Goal: Task Accomplishment & Management: Manage account settings

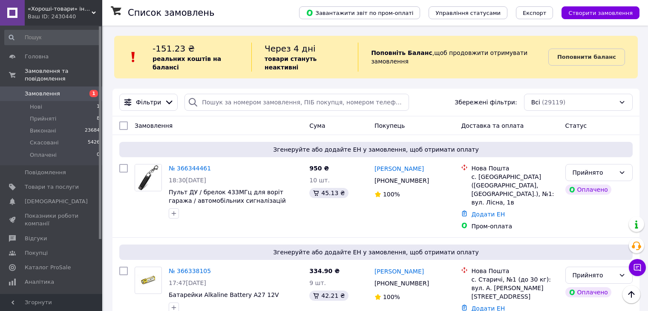
scroll to position [426, 0]
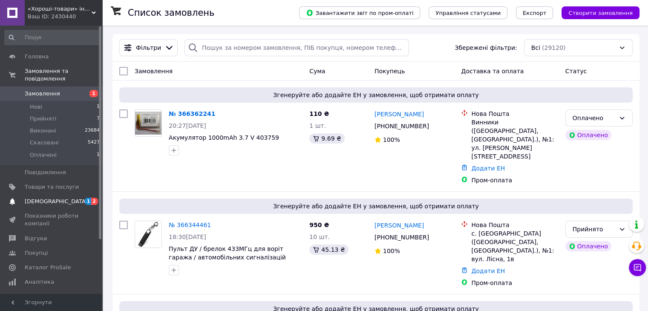
click at [37, 198] on span "[DEMOGRAPHIC_DATA]" at bounding box center [56, 202] width 63 height 8
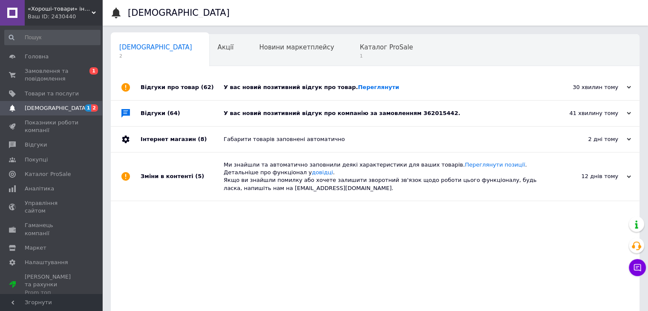
click at [459, 119] on div "У вас новий позитивний відгук про компанію за замовленням 362015442." at bounding box center [385, 114] width 322 height 26
click at [430, 90] on div "У вас новий позитивний відгук про товар. Переглянути" at bounding box center [385, 88] width 322 height 8
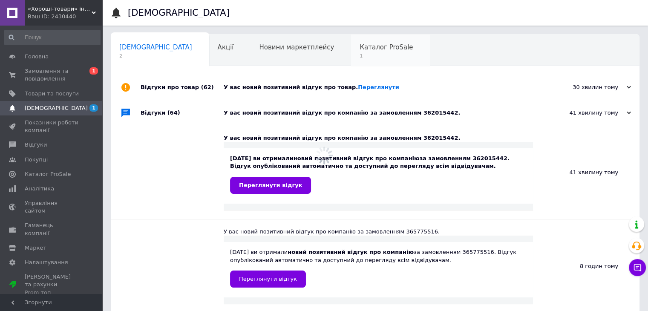
click at [351, 62] on div "Каталог ProSale 1" at bounding box center [390, 51] width 79 height 32
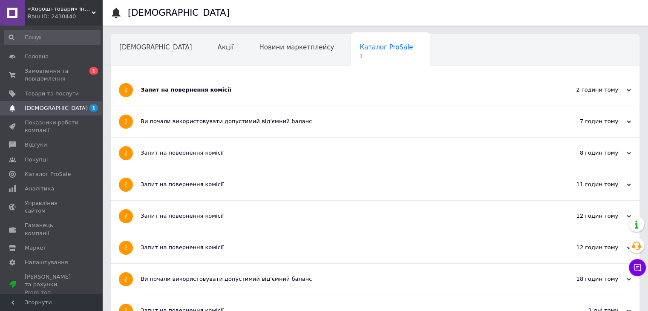
click at [226, 84] on div "Запит на повернення комісії" at bounding box center [343, 90] width 405 height 31
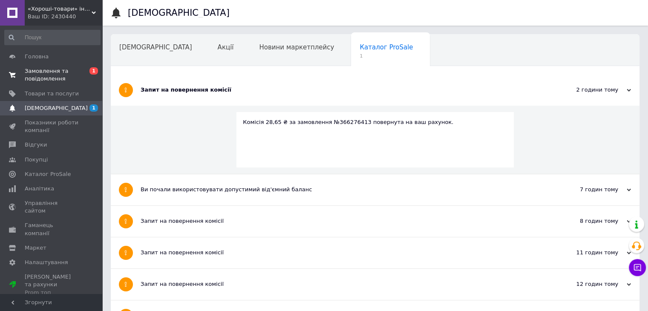
click at [55, 77] on span "Замовлення та повідомлення" at bounding box center [52, 74] width 54 height 15
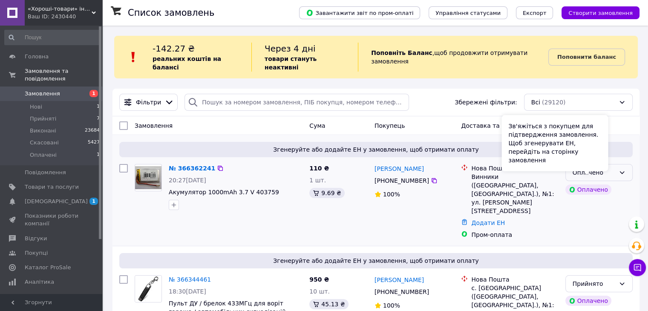
click at [596, 169] on div "Зв'яжіться з покупцем для підтвердження замовлення. Щоб згенерувати ЕН, перейді…" at bounding box center [555, 143] width 107 height 56
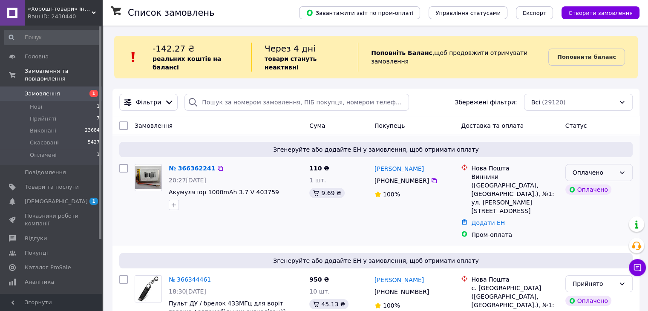
click at [614, 168] on div "Оплачено" at bounding box center [594, 172] width 43 height 9
click at [598, 182] on li "Прийнято" at bounding box center [598, 182] width 66 height 15
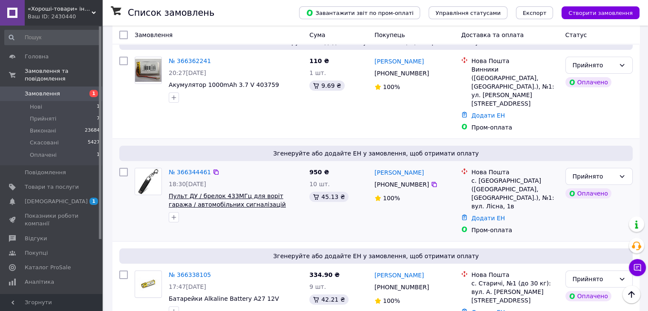
scroll to position [128, 0]
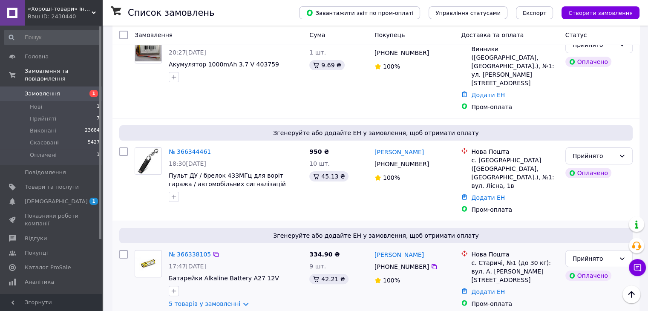
click at [204, 284] on div "№ 366338105 17:47, 12.10.2025 Батарейки Alkaline Battery A27 12V 5 товарів у за…" at bounding box center [235, 279] width 141 height 65
click at [213, 300] on link "5 товарів у замовленні" at bounding box center [205, 303] width 72 height 7
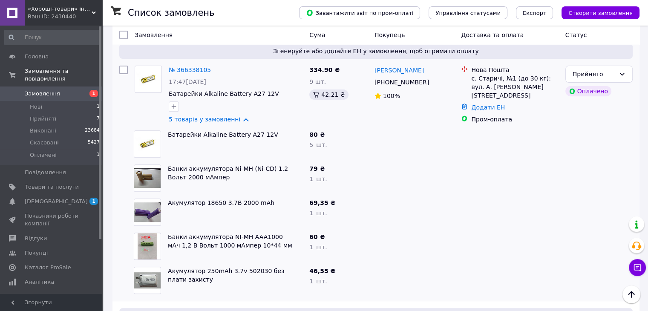
scroll to position [298, 0]
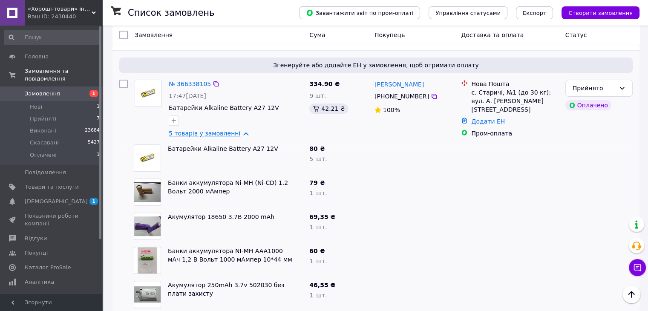
click at [177, 130] on link "5 товарів у замовленні" at bounding box center [205, 133] width 72 height 7
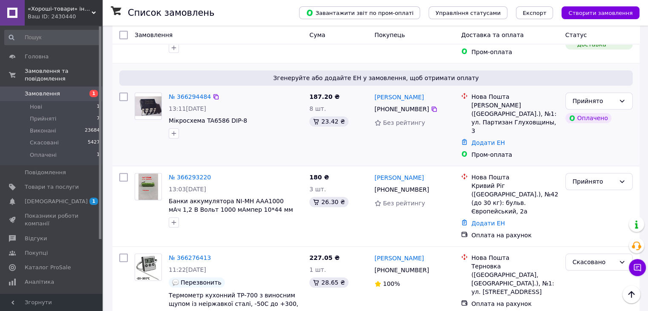
scroll to position [767, 0]
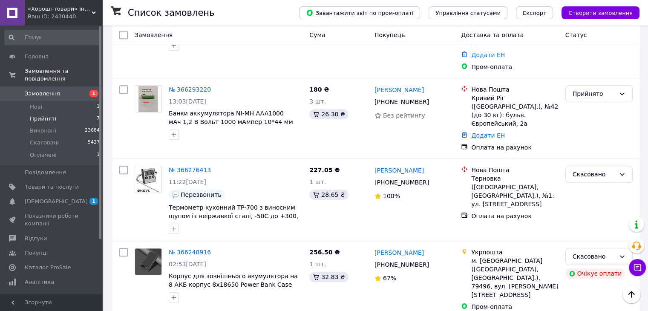
click at [52, 115] on span "Прийняті" at bounding box center [43, 119] width 26 height 8
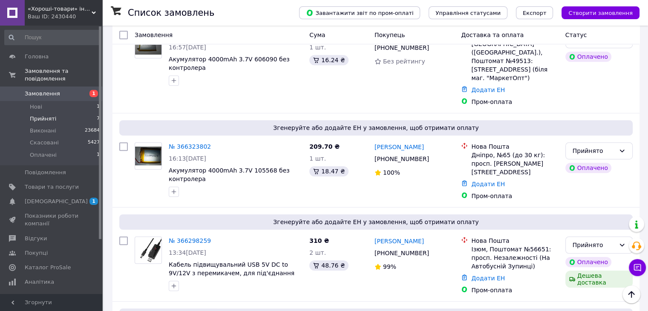
scroll to position [588, 0]
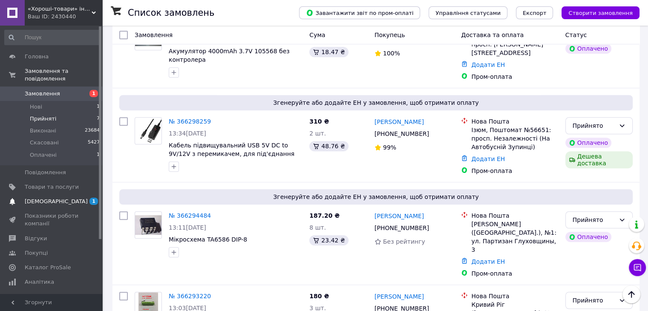
click at [9, 198] on icon at bounding box center [12, 201] width 7 height 7
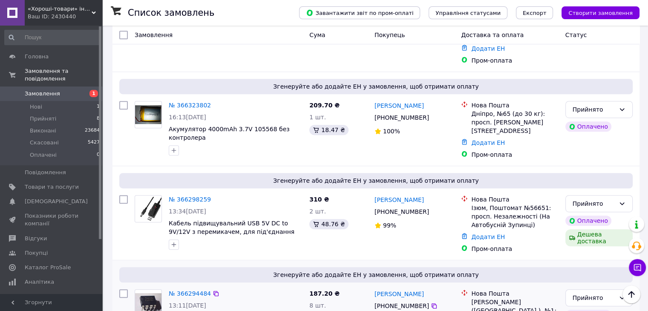
scroll to position [597, 0]
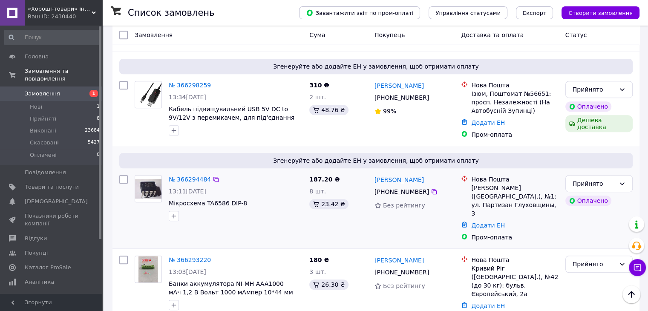
drag, startPoint x: 261, startPoint y: 171, endPoint x: 214, endPoint y: 171, distance: 47.3
click at [214, 172] on div "№ 366294484 13:11, 12.10.2025 Мікросхема TA6586 DIP-8" at bounding box center [235, 198] width 141 height 53
click at [207, 200] on span "Мікросхема TA6586 DIP-8" at bounding box center [208, 203] width 78 height 7
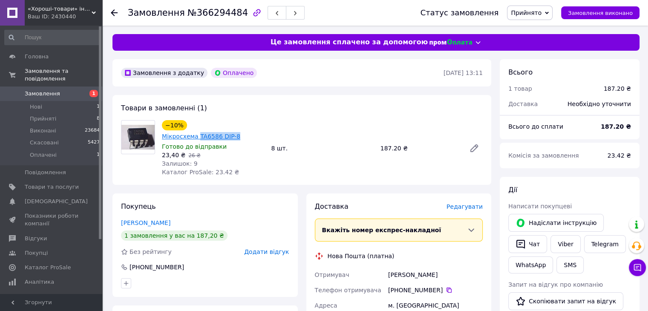
drag, startPoint x: 259, startPoint y: 128, endPoint x: 220, endPoint y: 126, distance: 38.8
click at [220, 126] on div "−10% Мікросхема TA6586 DIP-8" at bounding box center [213, 130] width 104 height 22
copy link "TA6586 DIP-8"
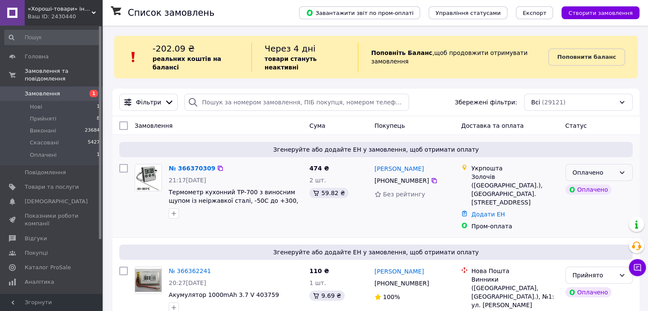
click at [617, 168] on div "Оплачено" at bounding box center [598, 172] width 67 height 17
click at [593, 179] on li "Прийнято" at bounding box center [598, 182] width 66 height 15
click at [18, 235] on span at bounding box center [12, 239] width 25 height 8
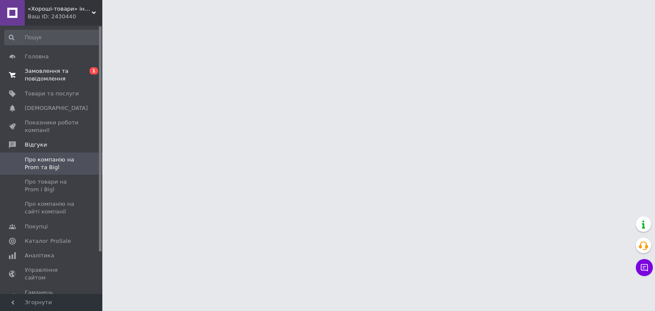
click at [46, 75] on span "Замовлення та повідомлення" at bounding box center [52, 74] width 54 height 15
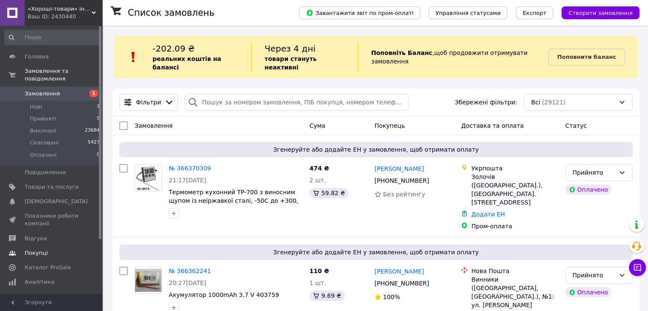
click at [58, 250] on link "Покупці" at bounding box center [52, 253] width 105 height 14
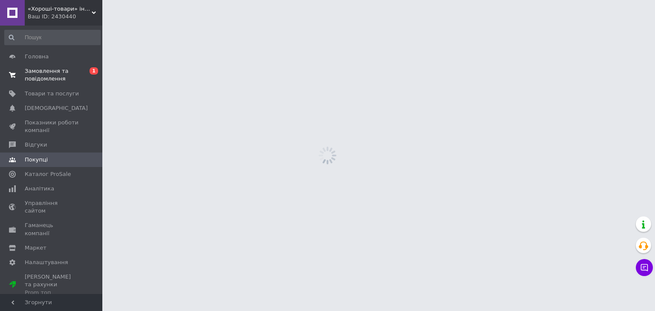
click at [52, 75] on span "Замовлення та повідомлення" at bounding box center [52, 74] width 54 height 15
